Goal: Task Accomplishment & Management: Manage account settings

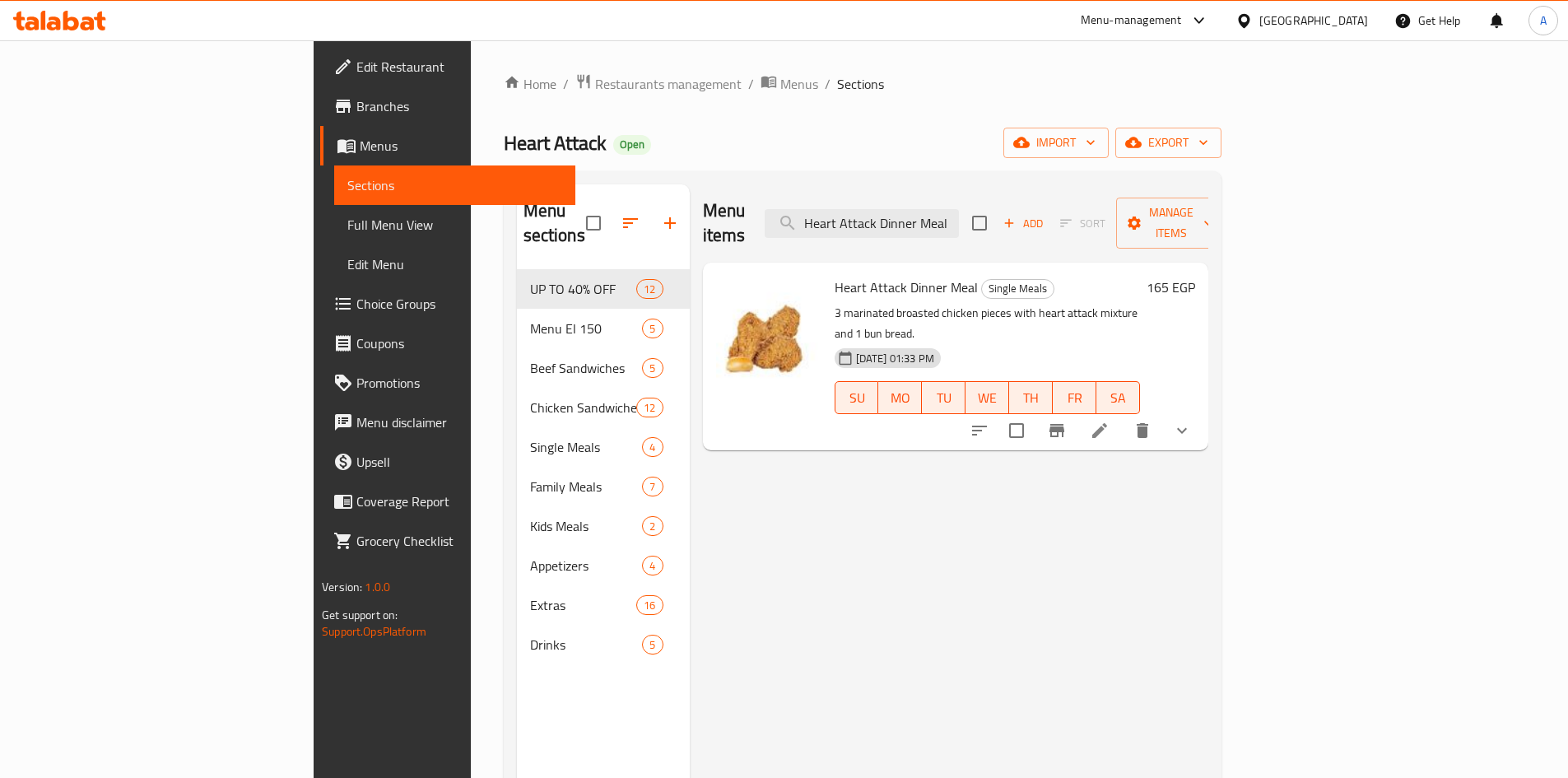
click at [1350, 22] on div "[GEOGRAPHIC_DATA]" at bounding box center [1314, 20] width 109 height 18
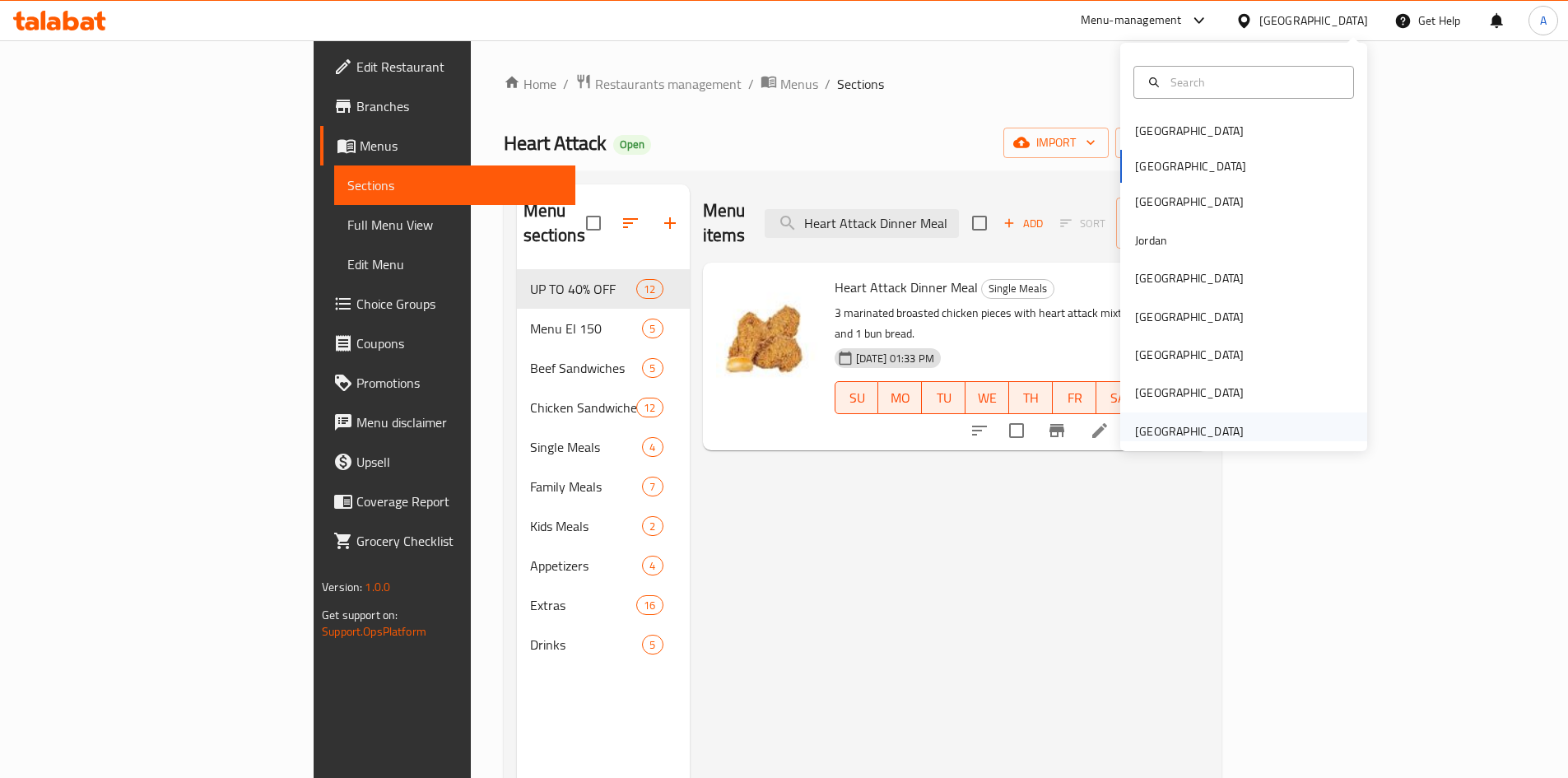
click at [1169, 419] on div "[GEOGRAPHIC_DATA]" at bounding box center [1189, 431] width 135 height 38
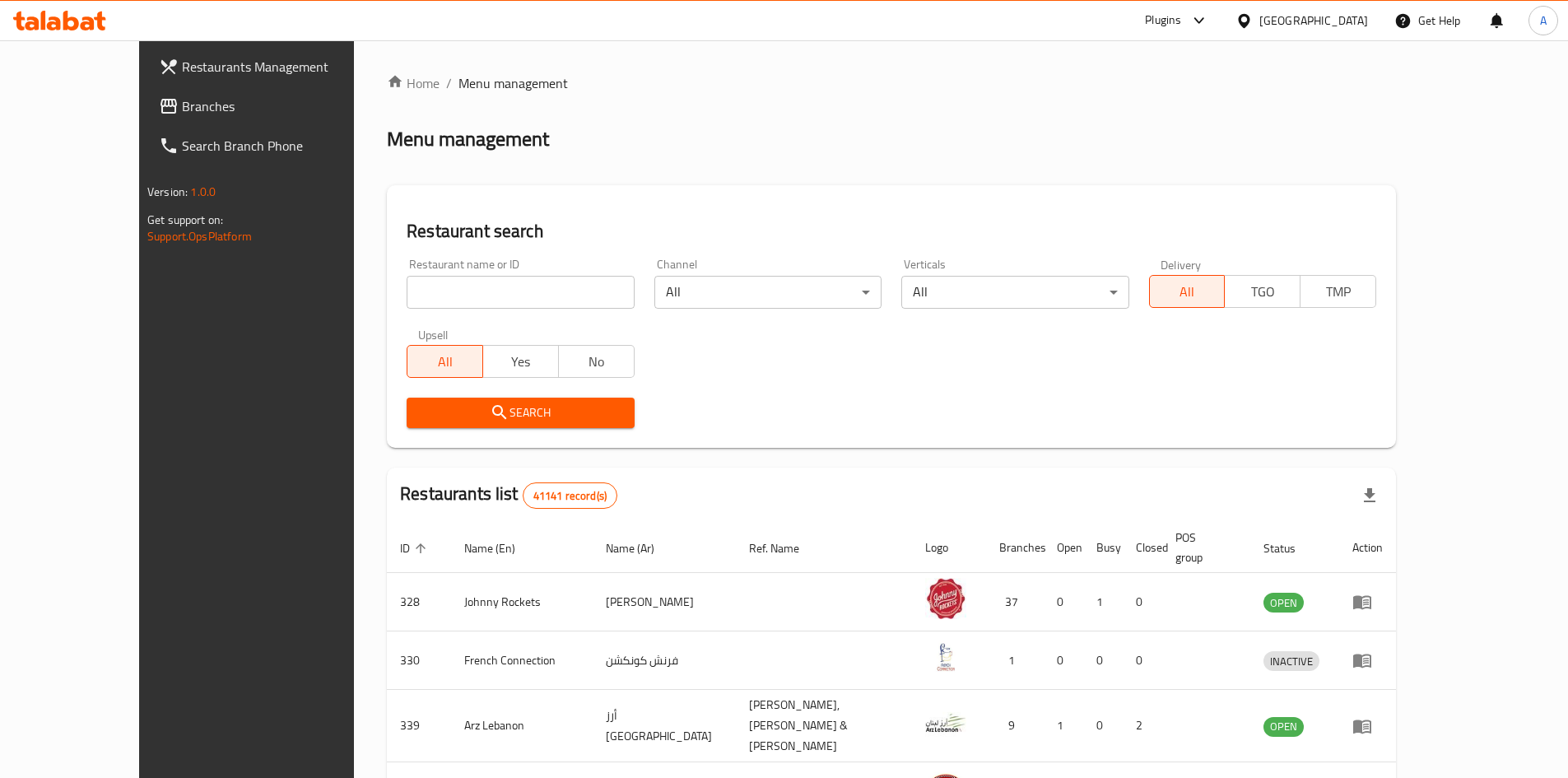
click at [407, 295] on input "search" at bounding box center [520, 292] width 227 height 33
paste input "642685"
type input "642685"
click button "Search" at bounding box center [520, 412] width 227 height 31
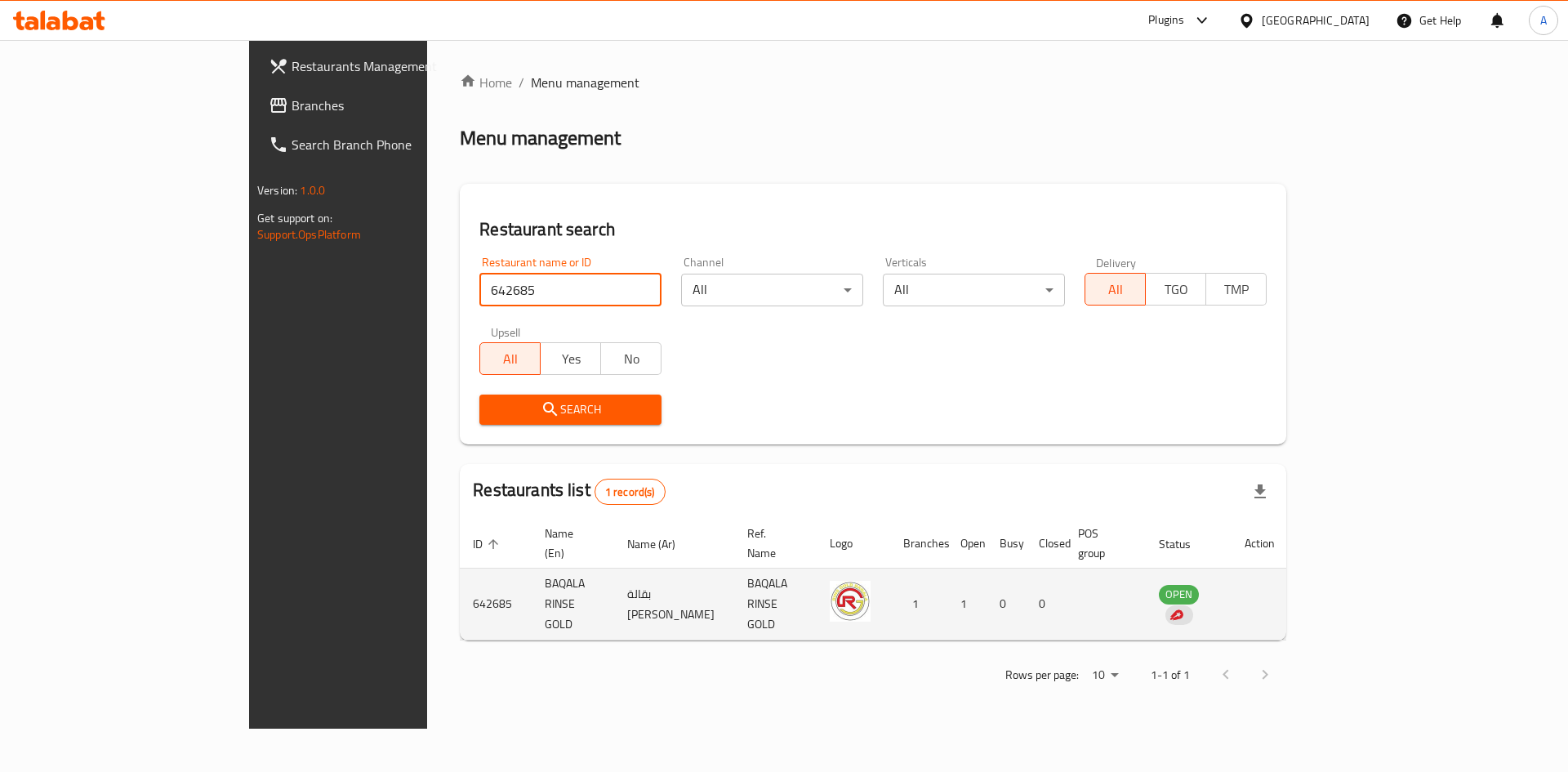
click at [1288, 592] on td "enhanced table" at bounding box center [1259, 604] width 57 height 72
click at [1231, 582] on td "OPEN" at bounding box center [1189, 604] width 86 height 72
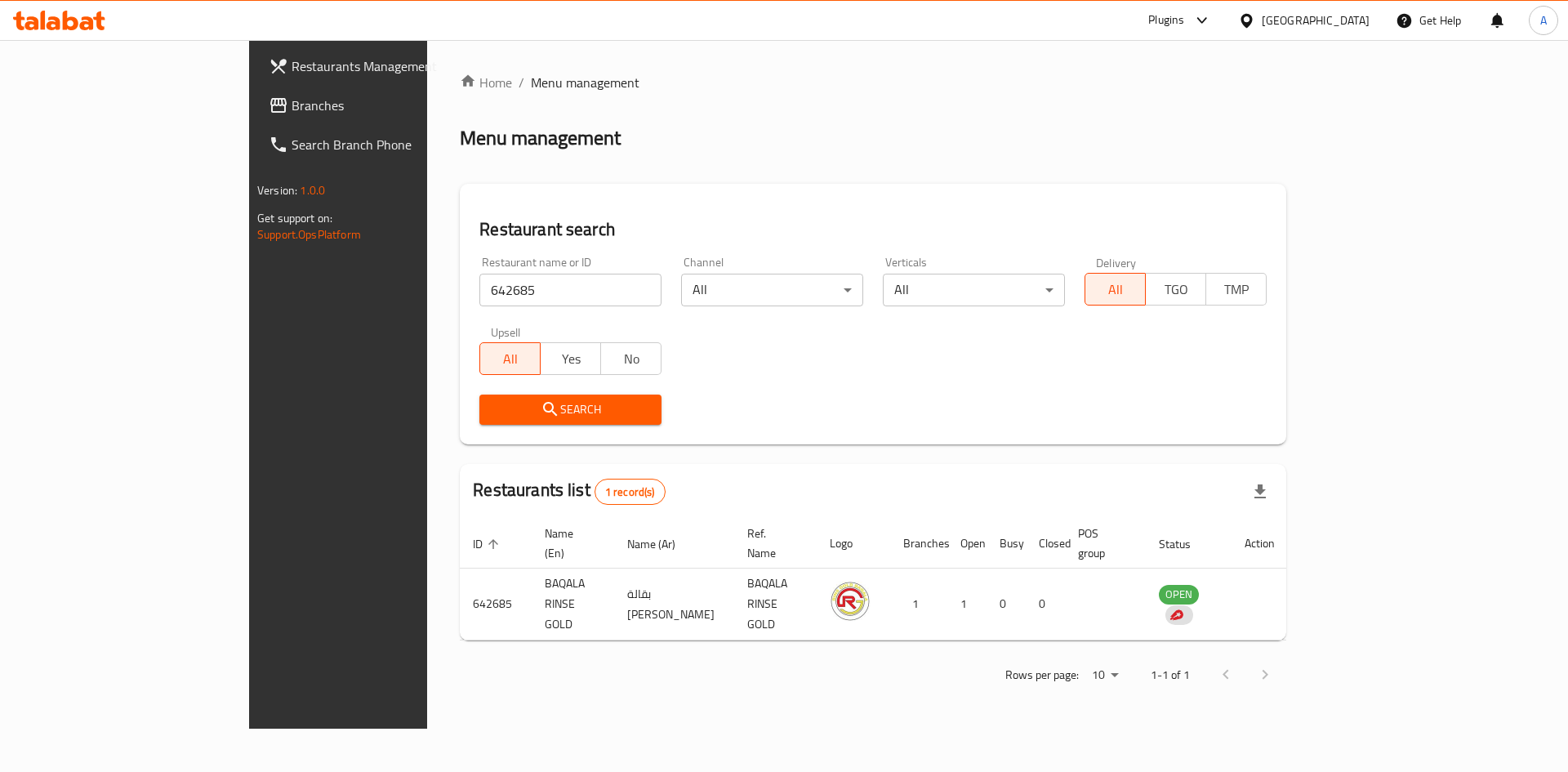
drag, startPoint x: 1418, startPoint y: 586, endPoint x: 1549, endPoint y: 569, distance: 132.1
click at [1231, 586] on td "OPEN" at bounding box center [1189, 604] width 86 height 72
click at [1319, 569] on div "Home / Menu management Menu management Restaurant search Restaurant name or ID …" at bounding box center [873, 384] width 892 height 688
click at [1313, 29] on div "[GEOGRAPHIC_DATA]" at bounding box center [1316, 20] width 108 height 18
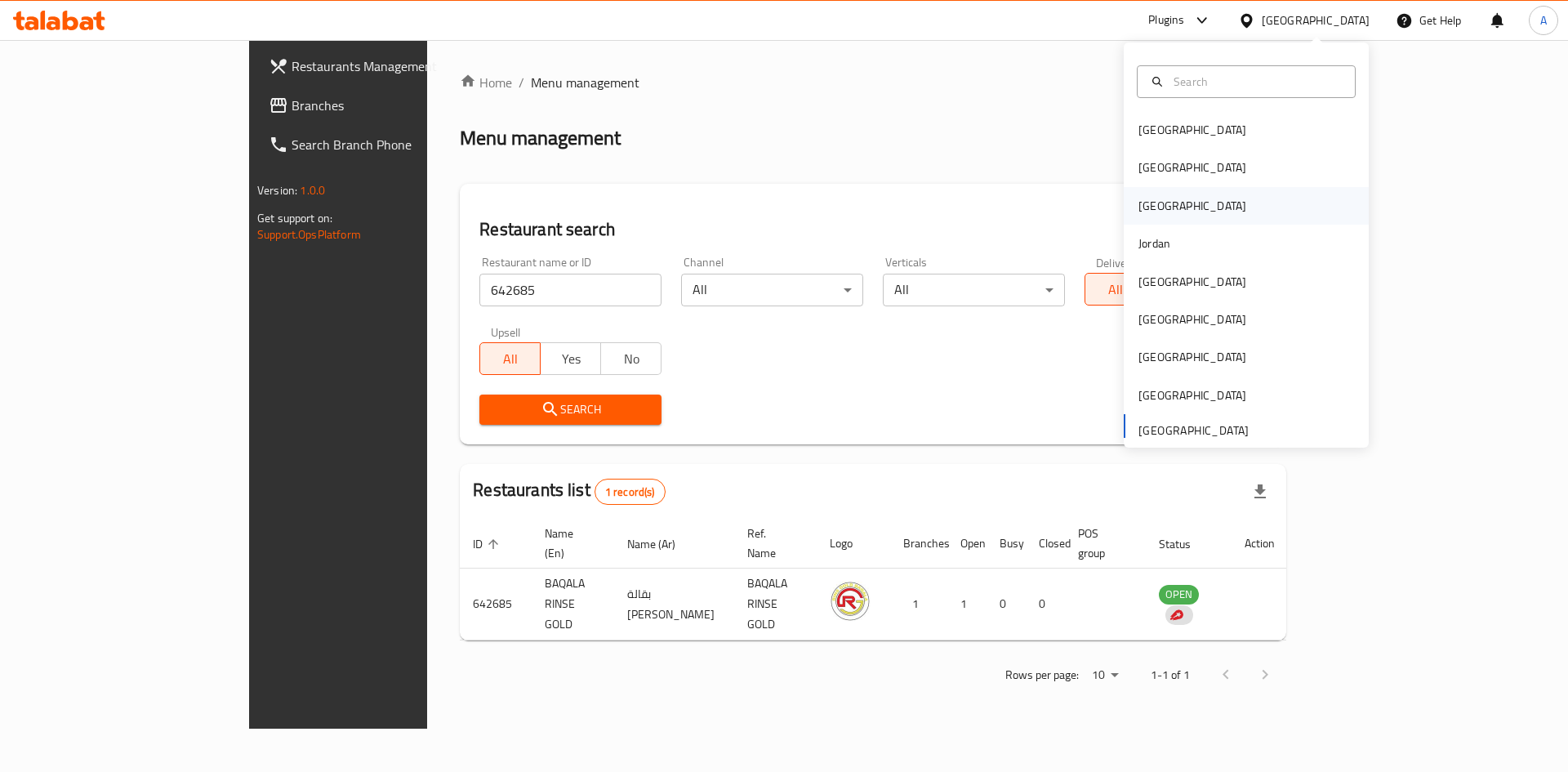
click at [1143, 205] on div "[GEOGRAPHIC_DATA]" at bounding box center [1192, 205] width 108 height 18
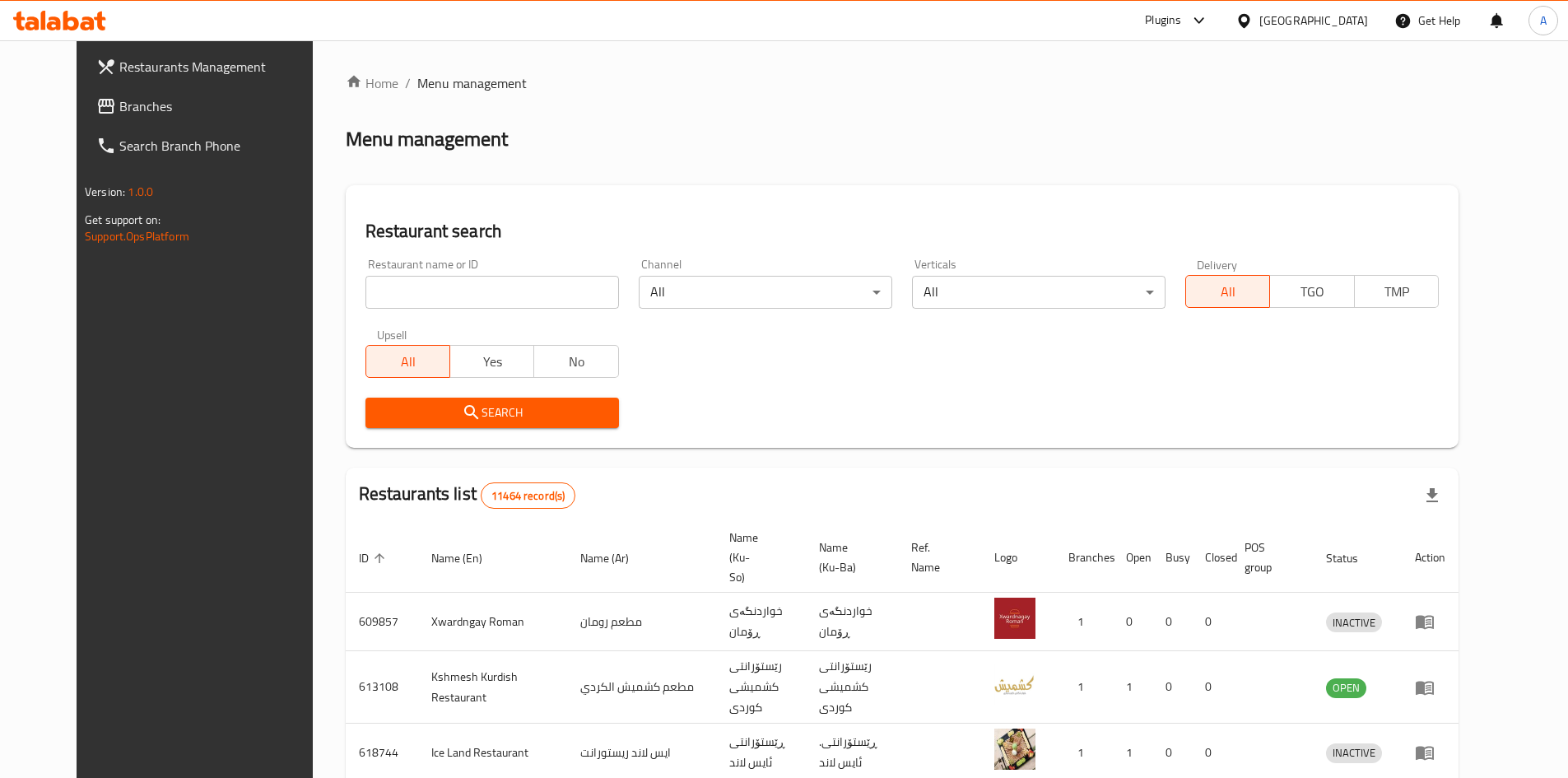
click at [398, 291] on input "search" at bounding box center [492, 292] width 253 height 33
paste input "631170"
type input "631170"
click button "Search" at bounding box center [492, 412] width 253 height 31
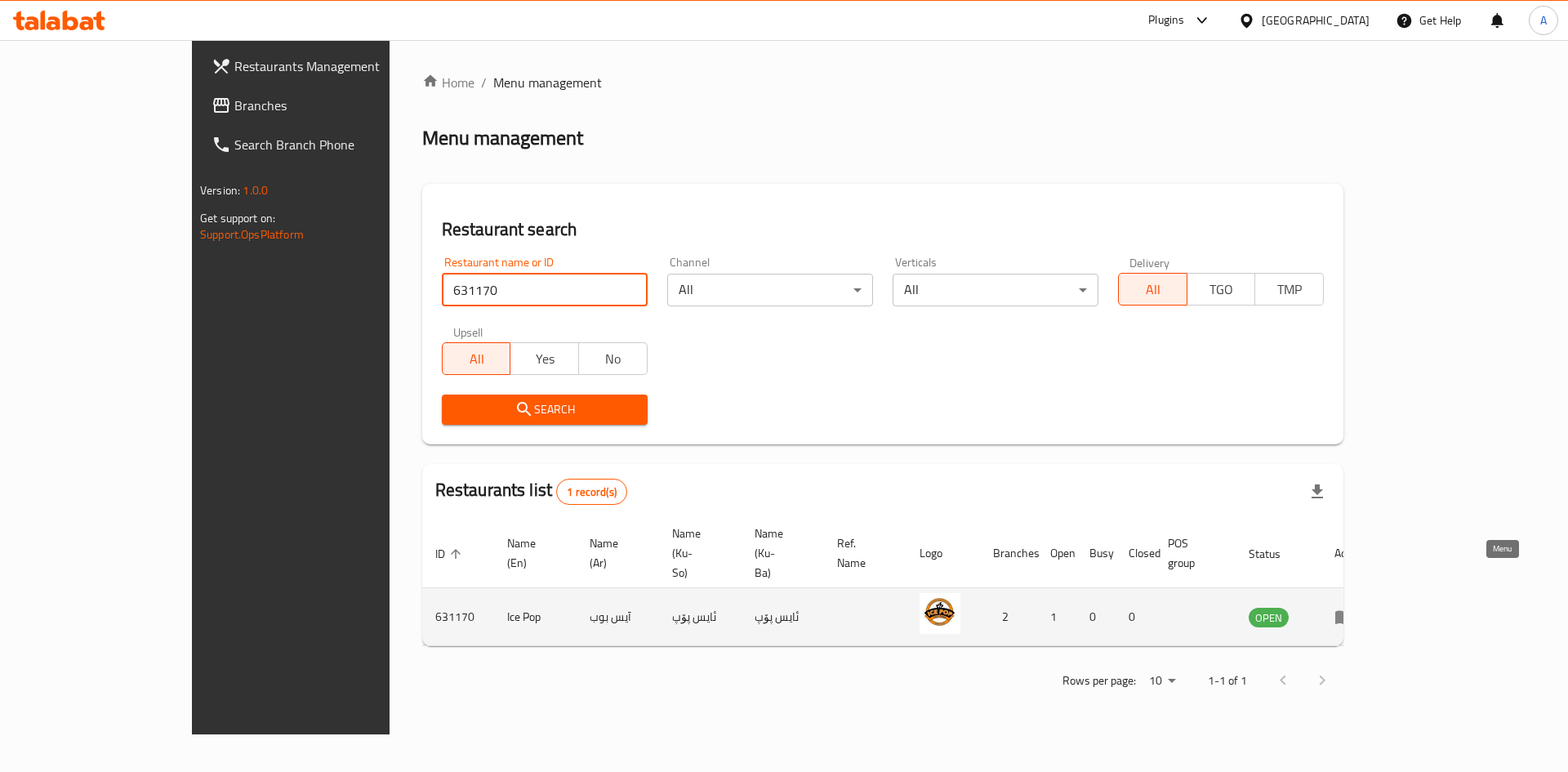
click at [1353, 611] on icon "enhanced table" at bounding box center [1344, 618] width 18 height 14
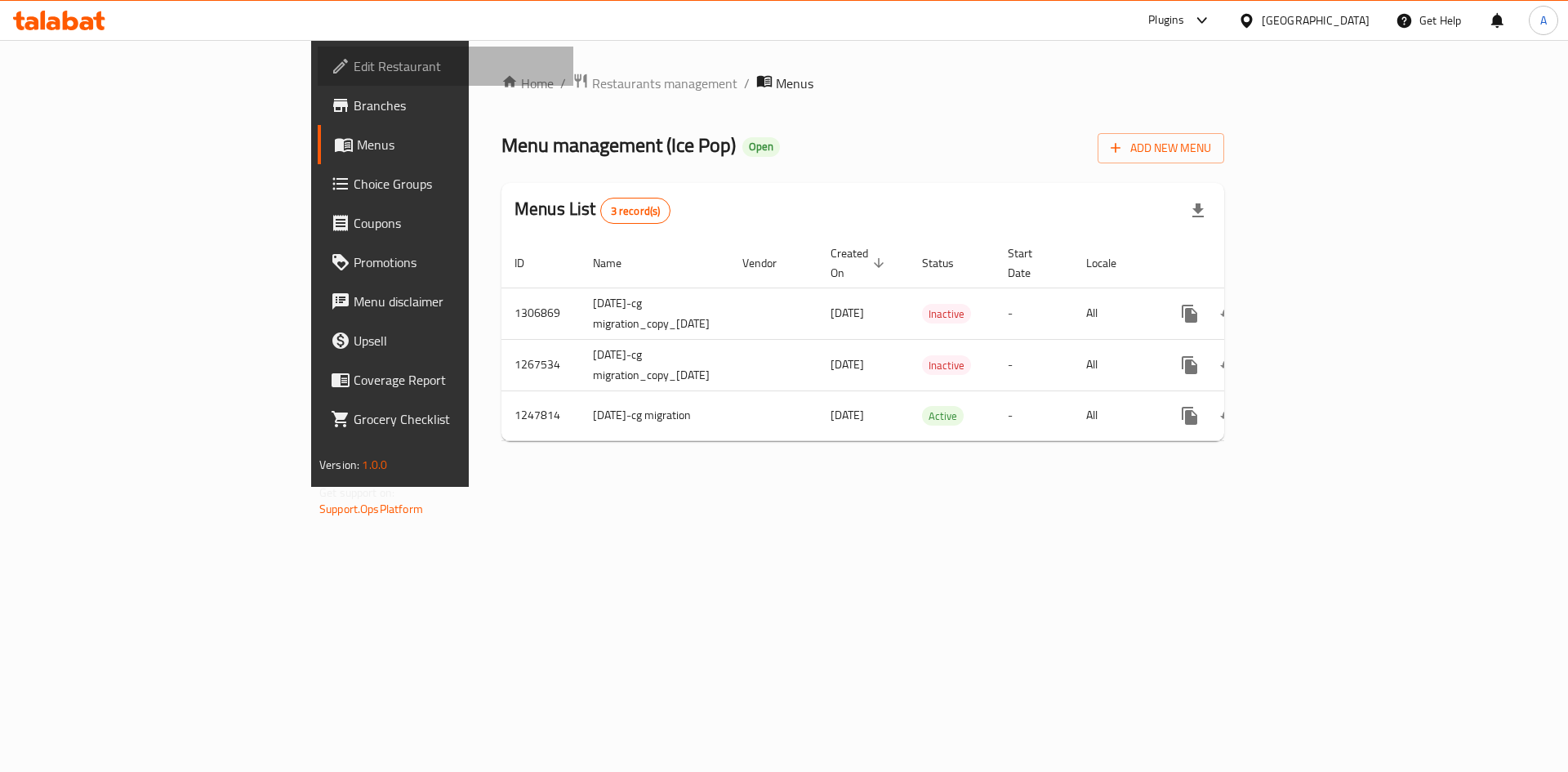
click at [318, 80] on link "Edit Restaurant" at bounding box center [446, 65] width 256 height 39
